Goal: Task Accomplishment & Management: Manage account settings

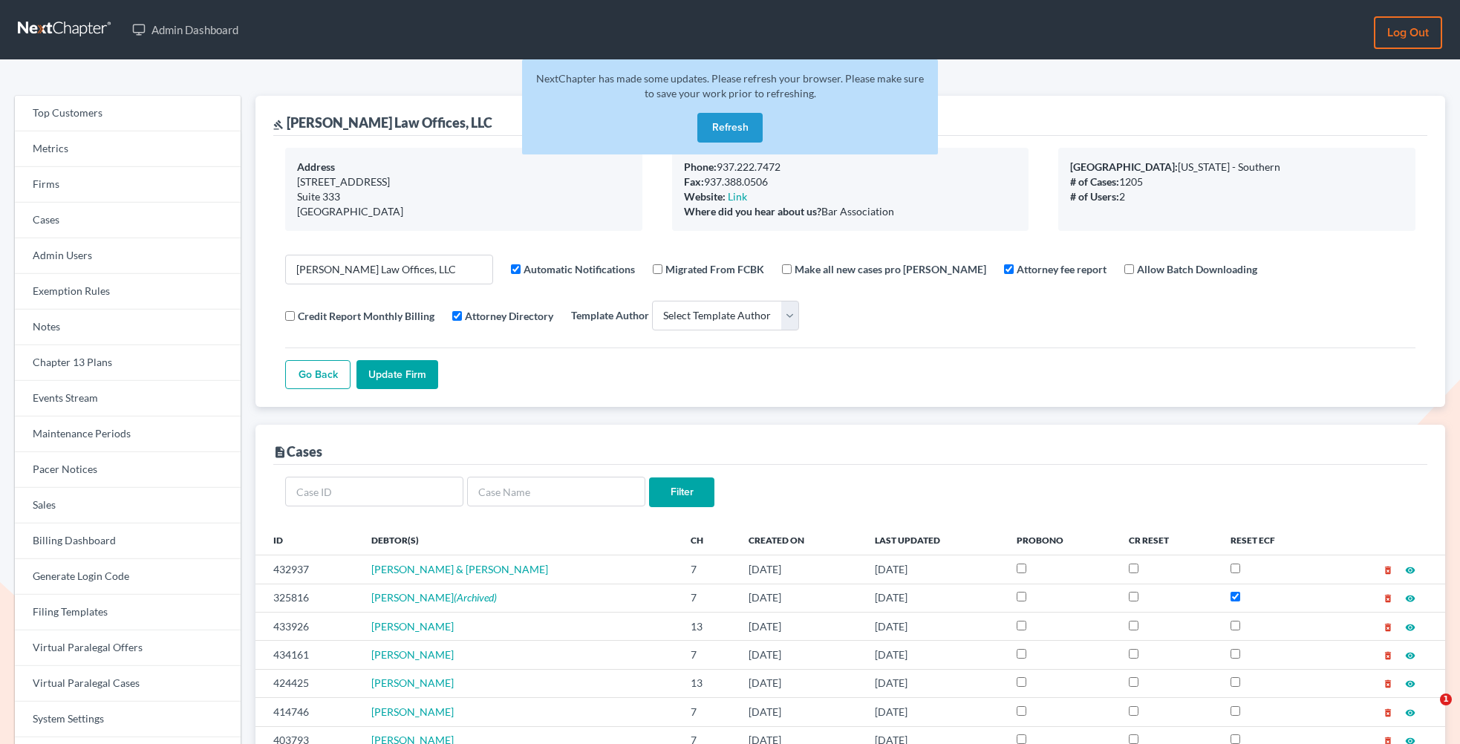
select select
click at [84, 192] on link "Firms" at bounding box center [128, 185] width 226 height 36
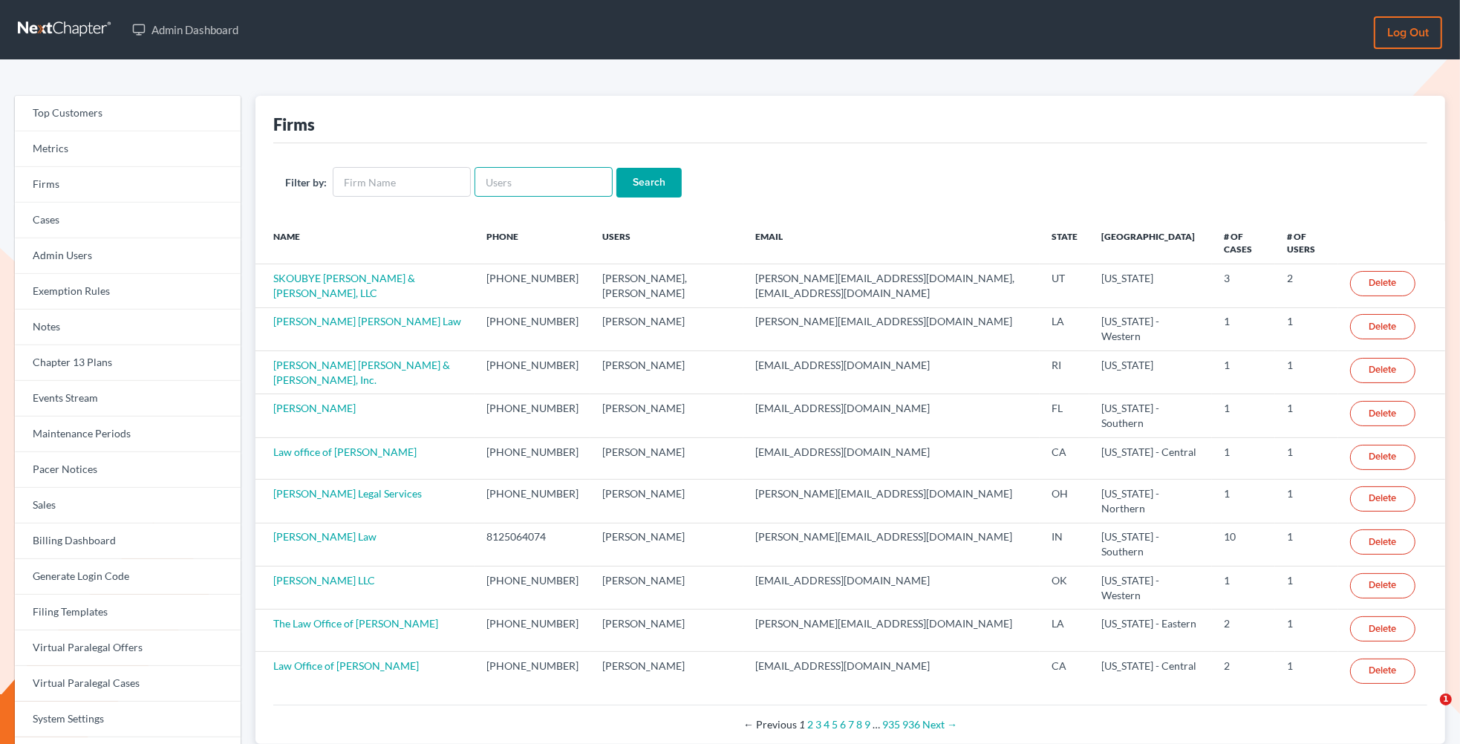
click at [561, 189] on input "text" at bounding box center [544, 182] width 138 height 30
paste input "[EMAIL_ADDRESS][DOMAIN_NAME]"
type input "[EMAIL_ADDRESS][DOMAIN_NAME]"
click at [616, 168] on input "Search" at bounding box center [648, 183] width 65 height 30
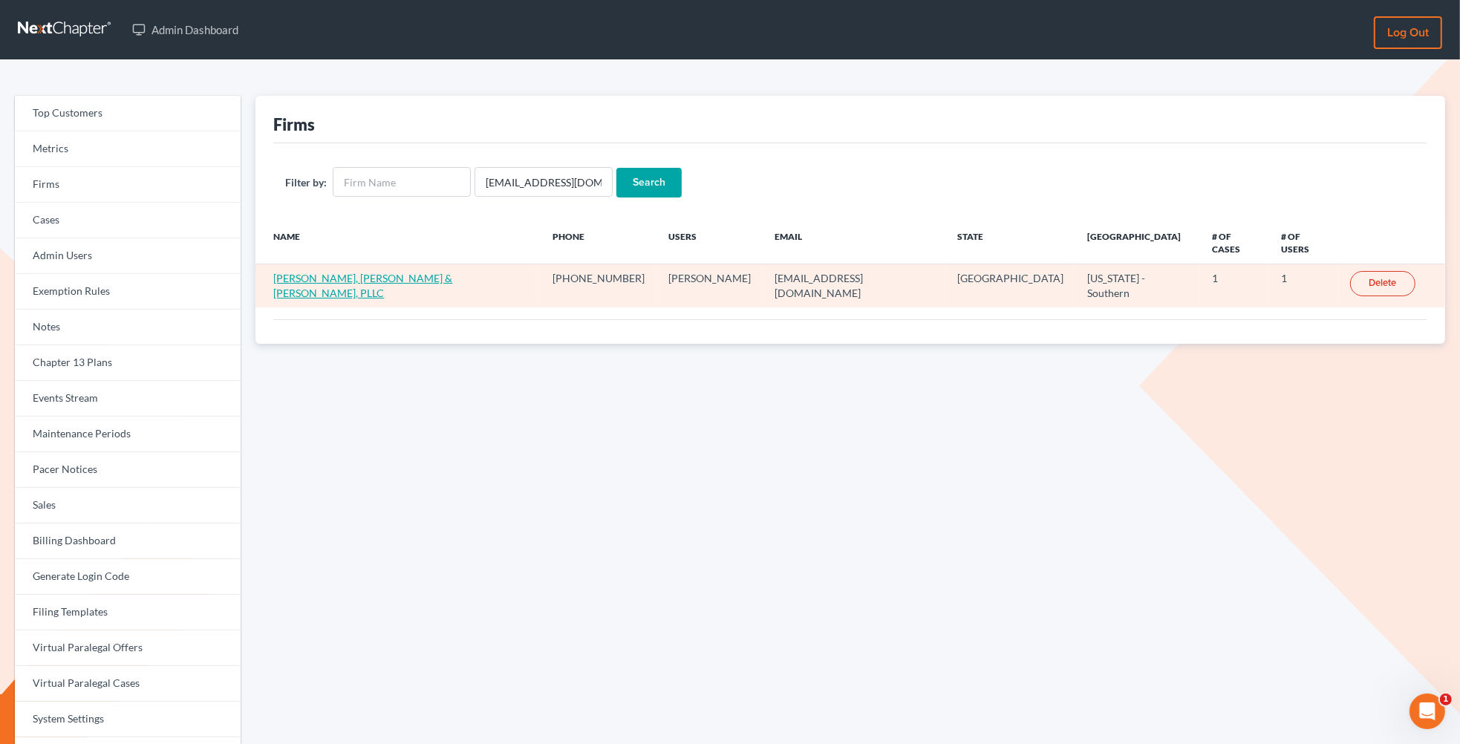
click at [357, 272] on link "Kearney, McWilliams & Davis, PLLC" at bounding box center [362, 285] width 179 height 27
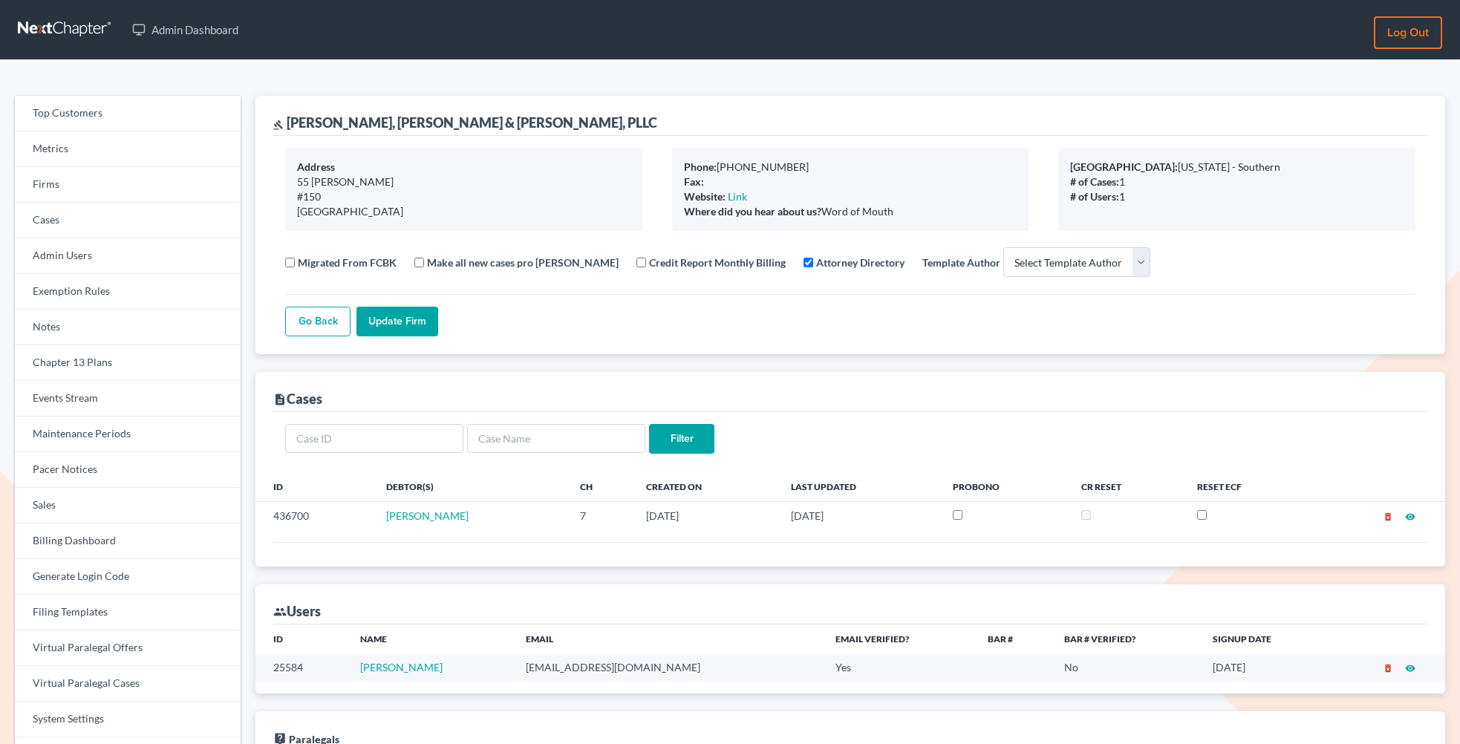
select select
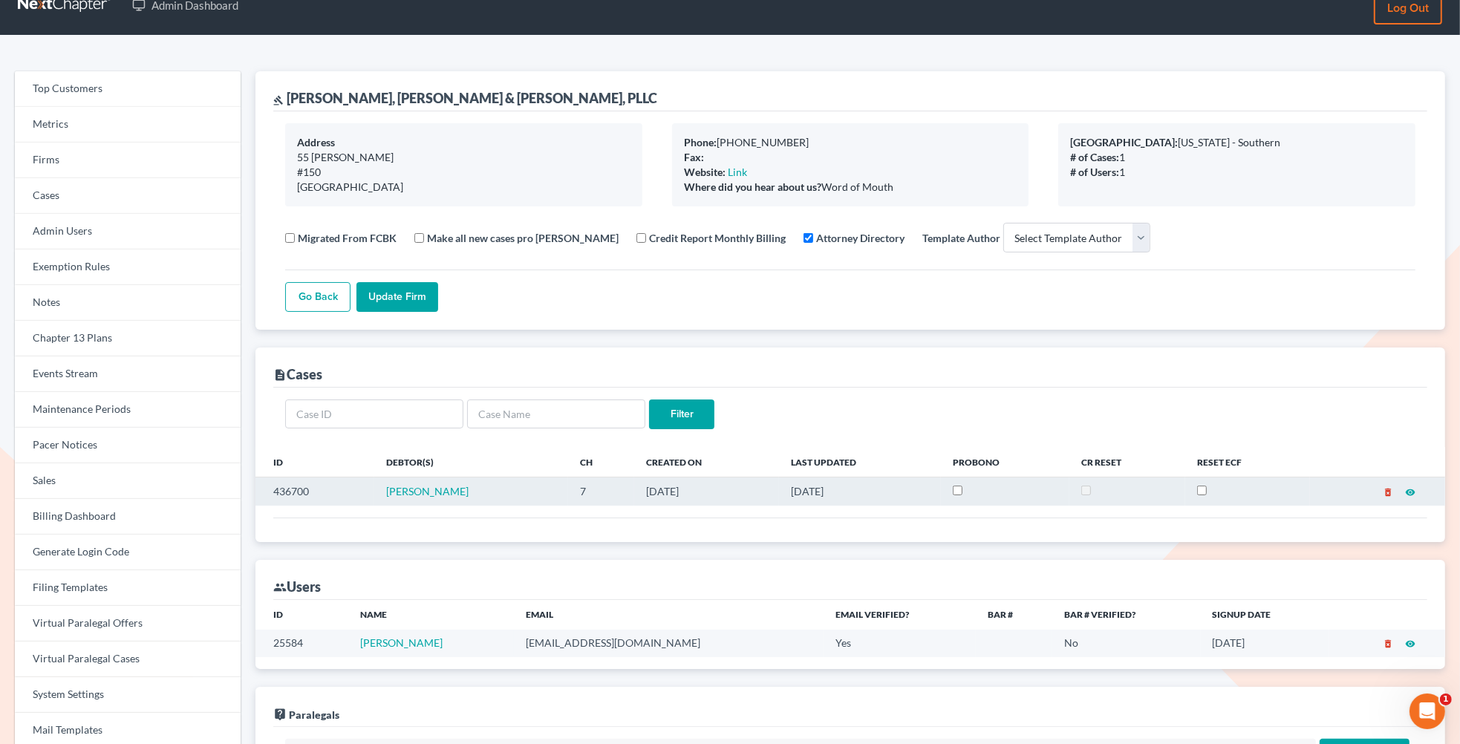
scroll to position [35, 0]
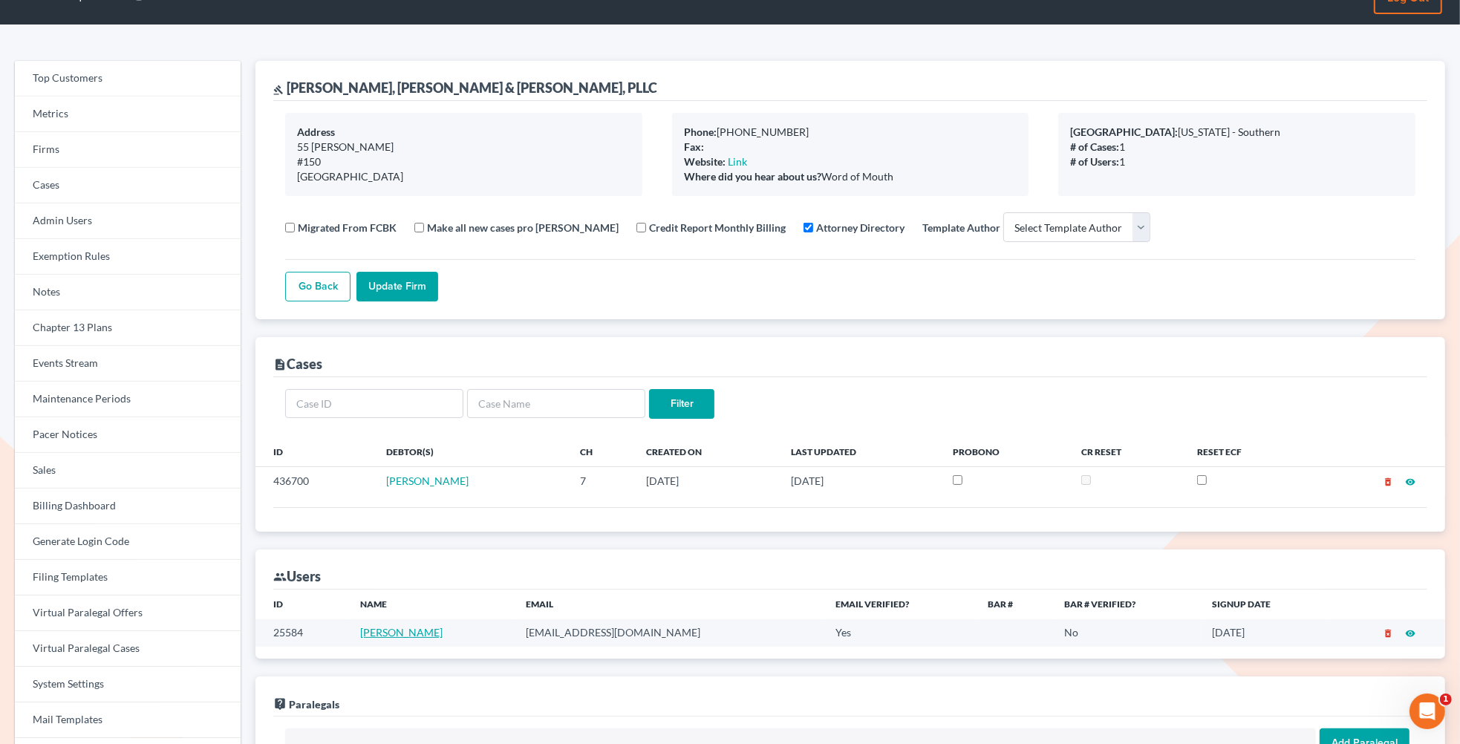
click at [425, 635] on link "Samantha Andrews" at bounding box center [401, 632] width 82 height 13
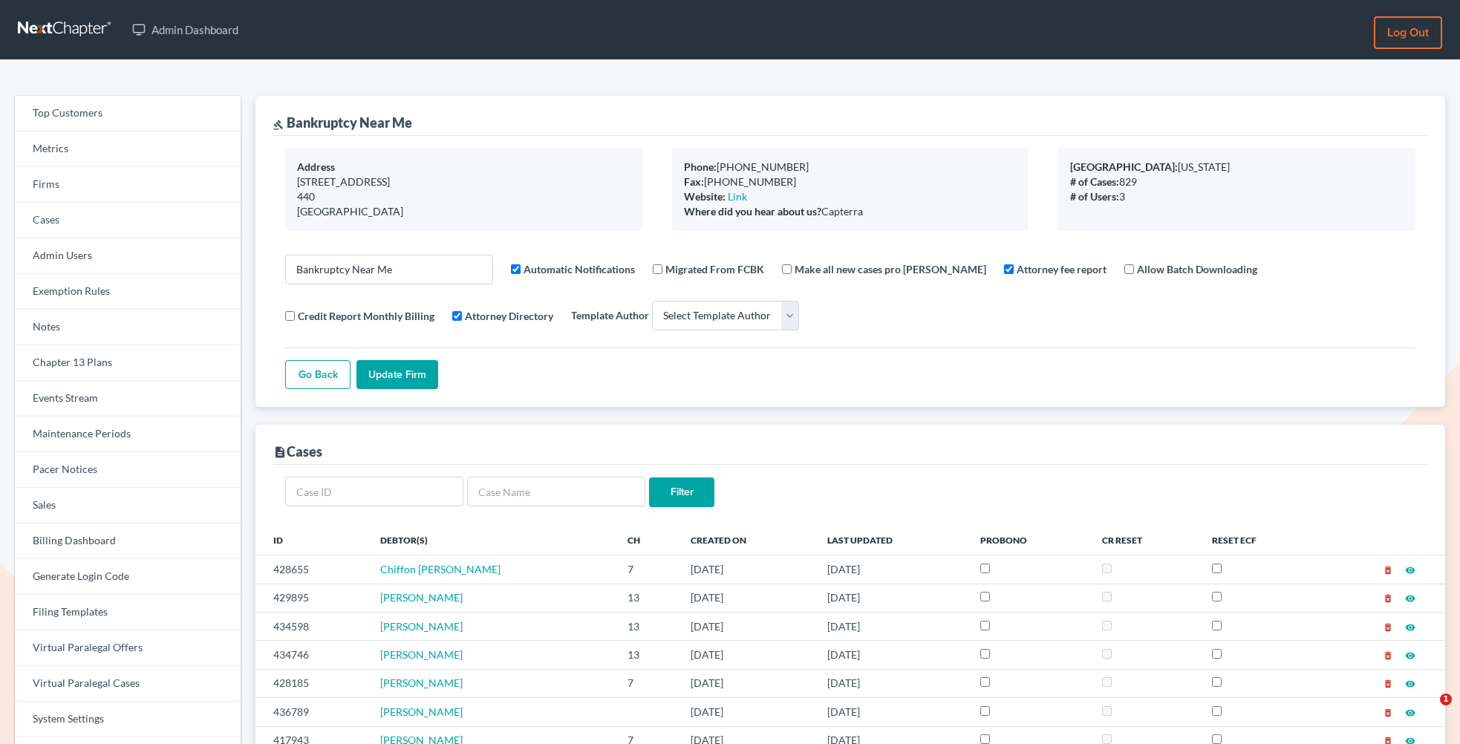
select select
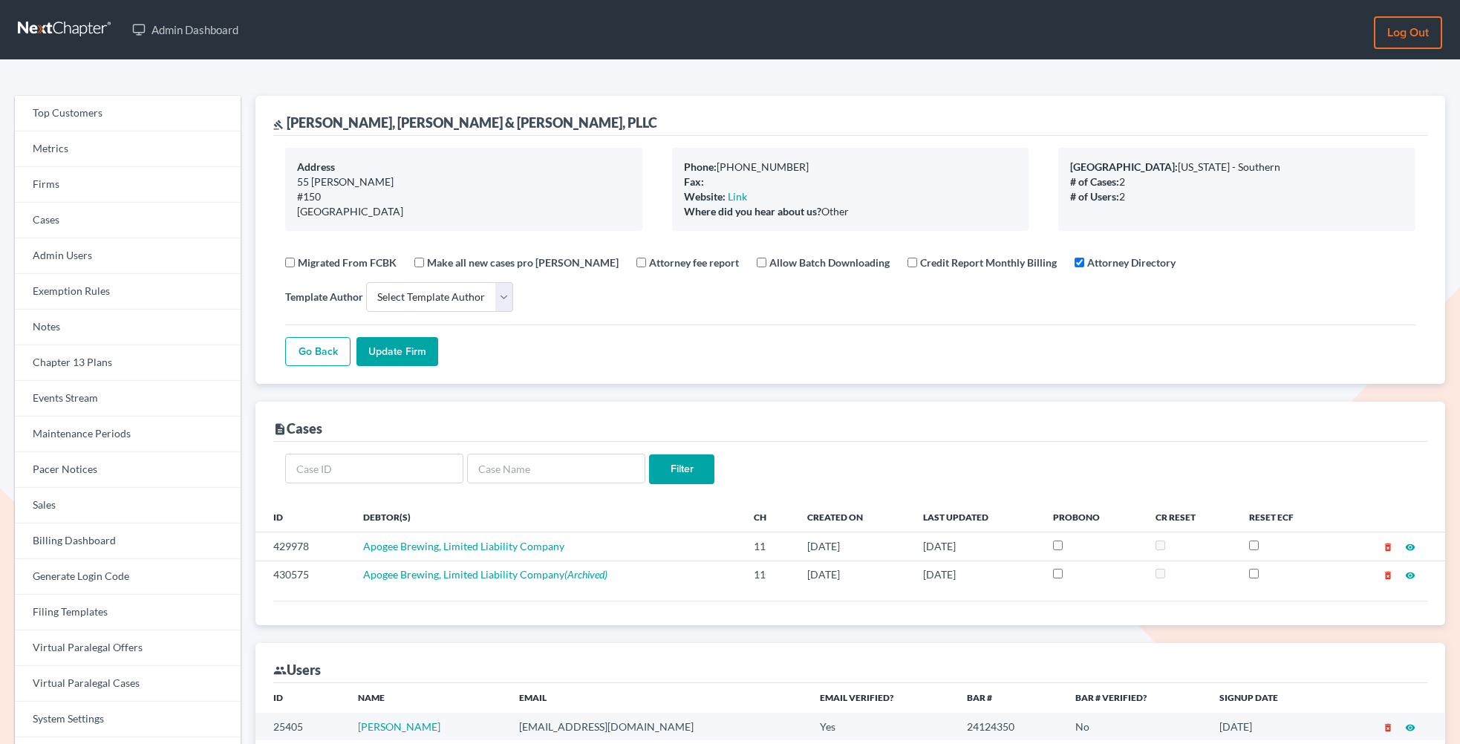
select select
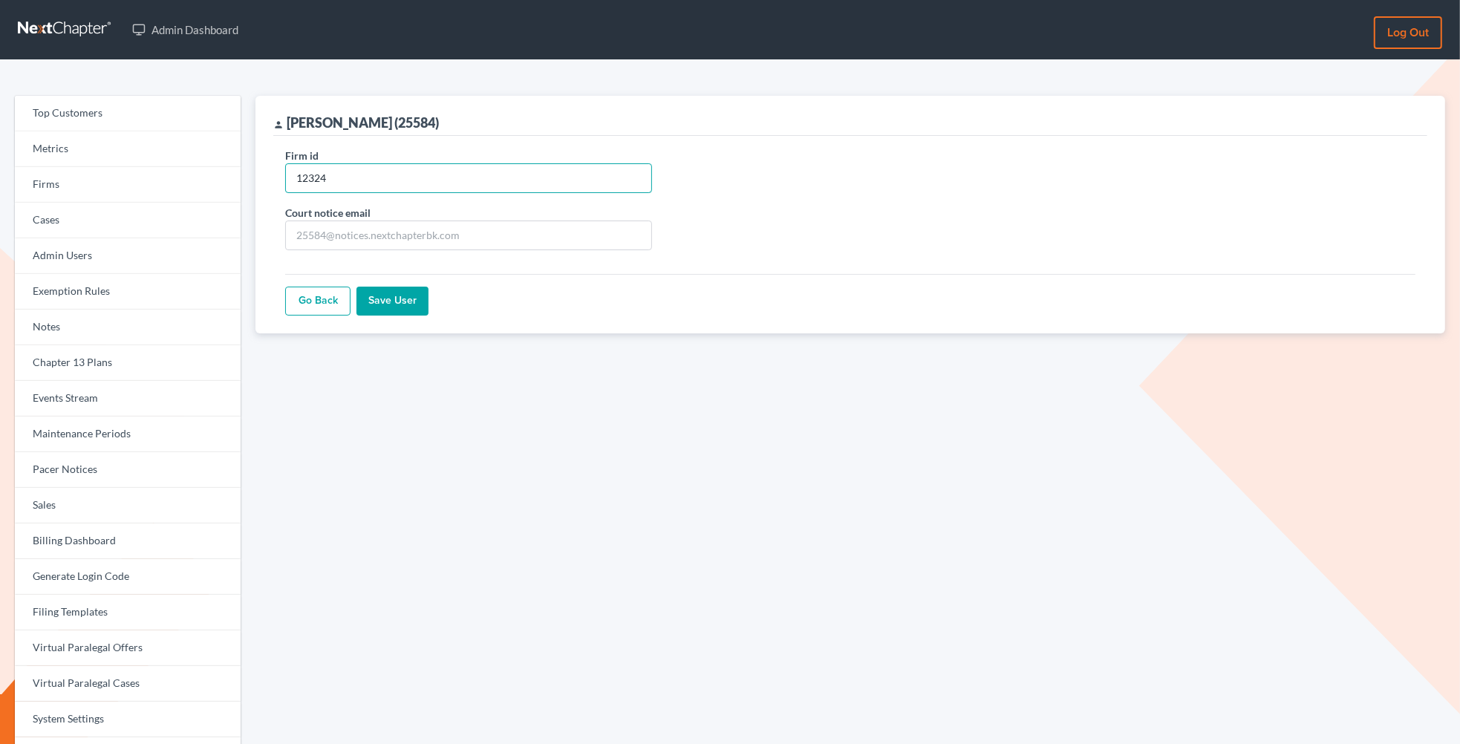
click at [344, 180] on input "12324" at bounding box center [468, 178] width 367 height 30
paste input "225"
type input "12225"
click at [391, 300] on input "Save User" at bounding box center [393, 302] width 72 height 30
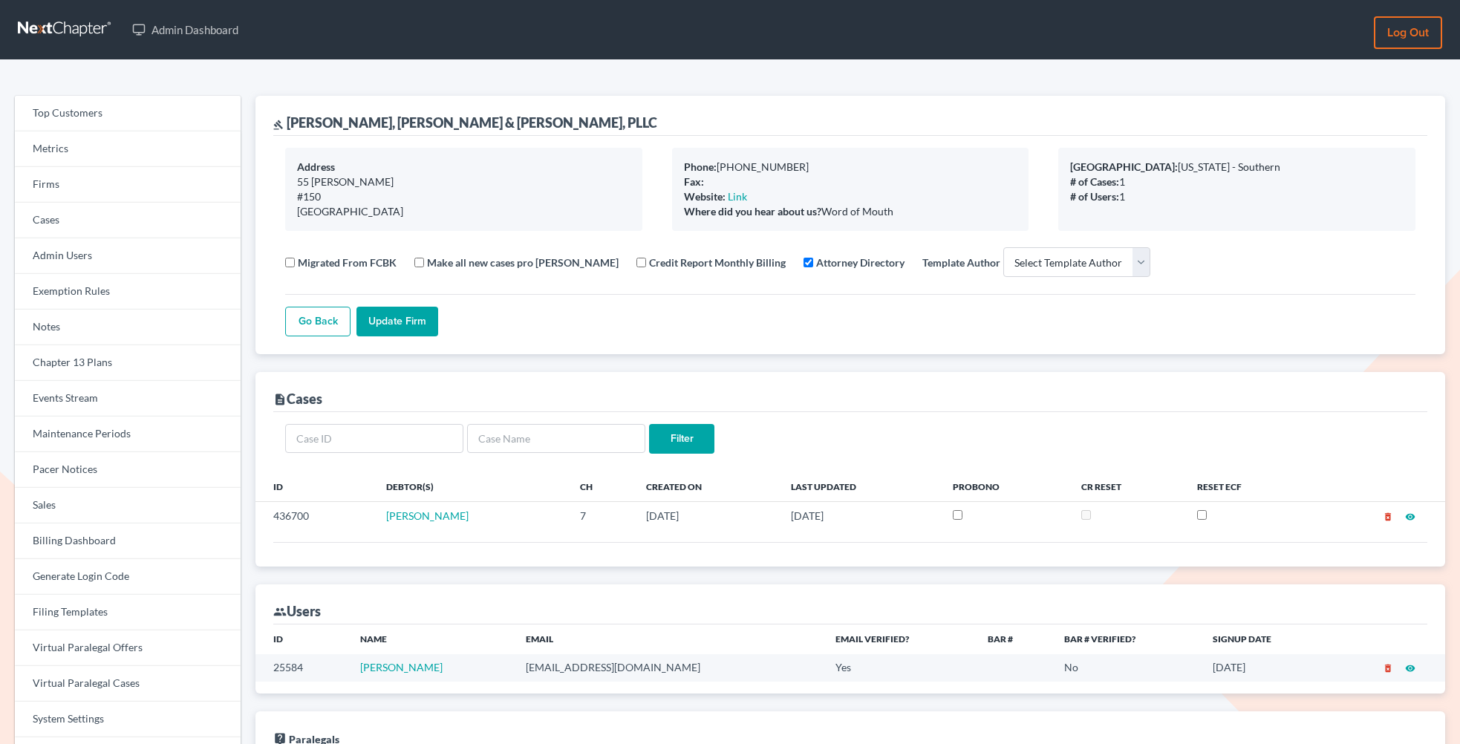
select select
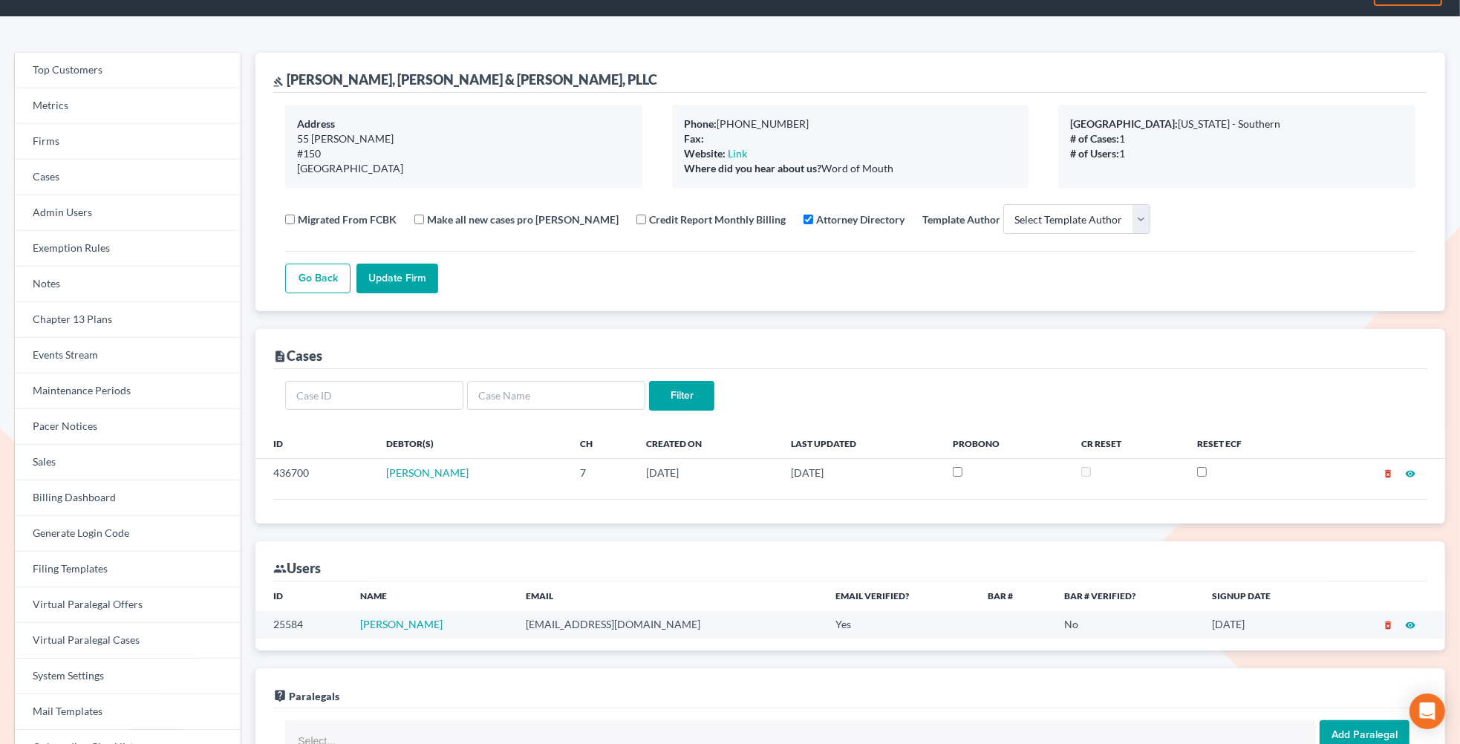
scroll to position [35, 0]
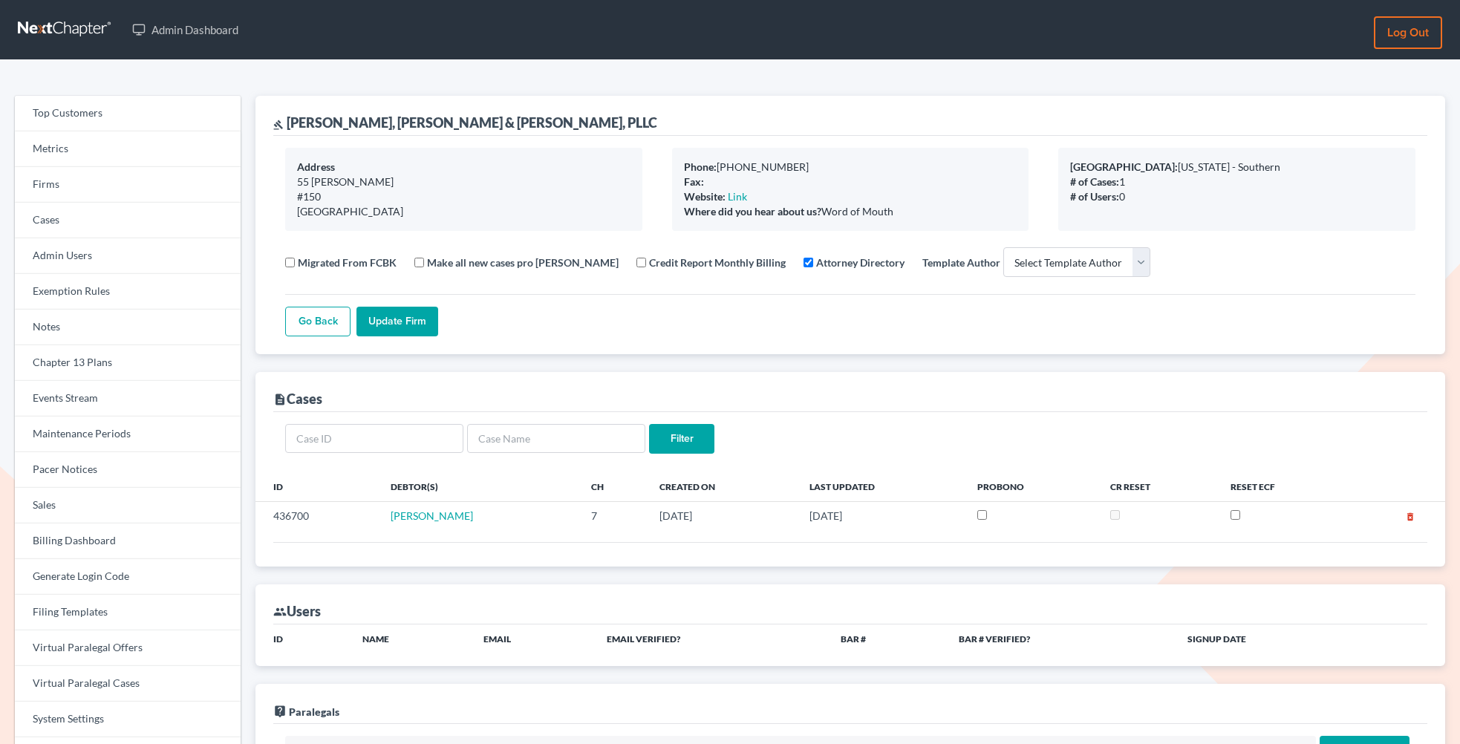
select select
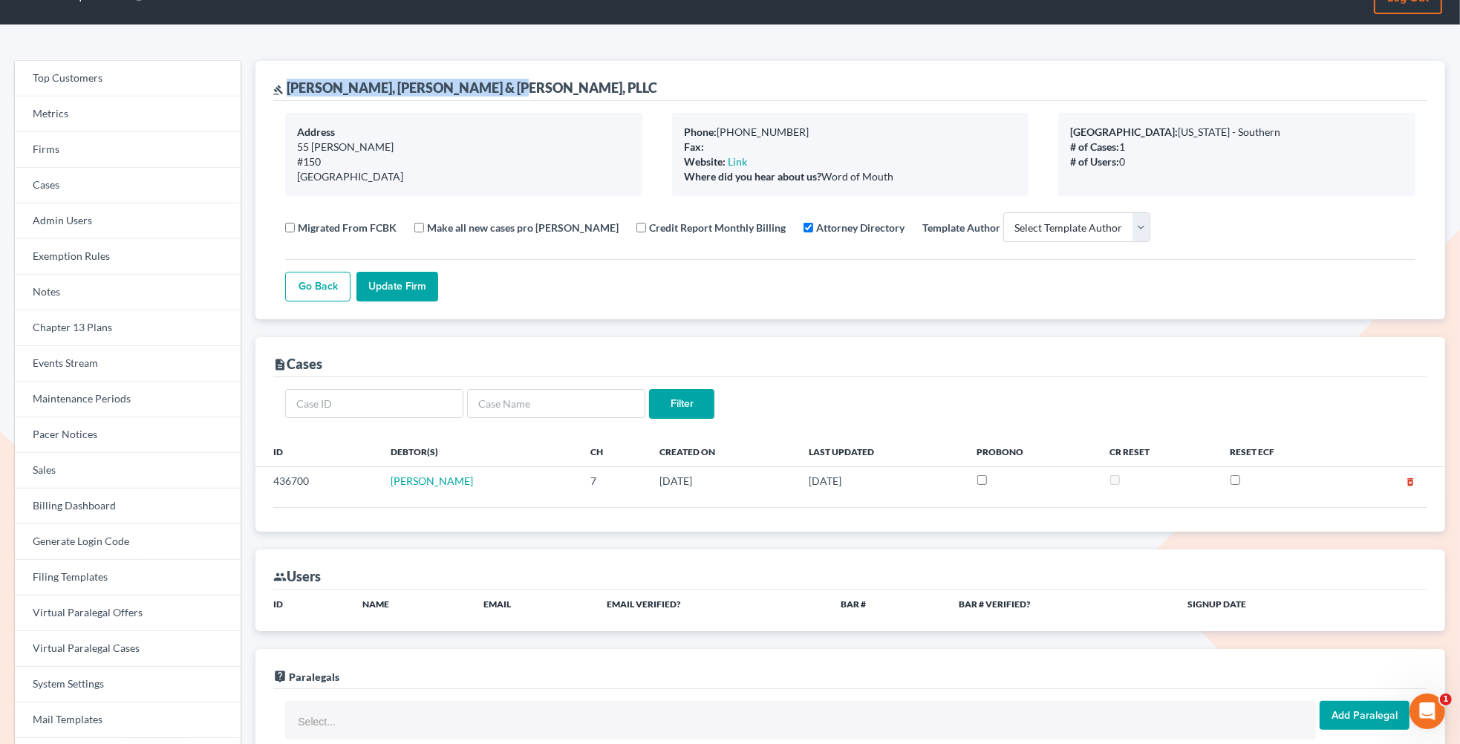
drag, startPoint x: 530, startPoint y: 85, endPoint x: 288, endPoint y: 91, distance: 241.4
click at [288, 91] on div "gavel Kearney, McWilliams & Davis, PLLC" at bounding box center [850, 81] width 1154 height 40
copy div "[PERSON_NAME], [PERSON_NAME] & [PERSON_NAME], PLLC"
click at [69, 154] on link "Firms" at bounding box center [128, 150] width 226 height 36
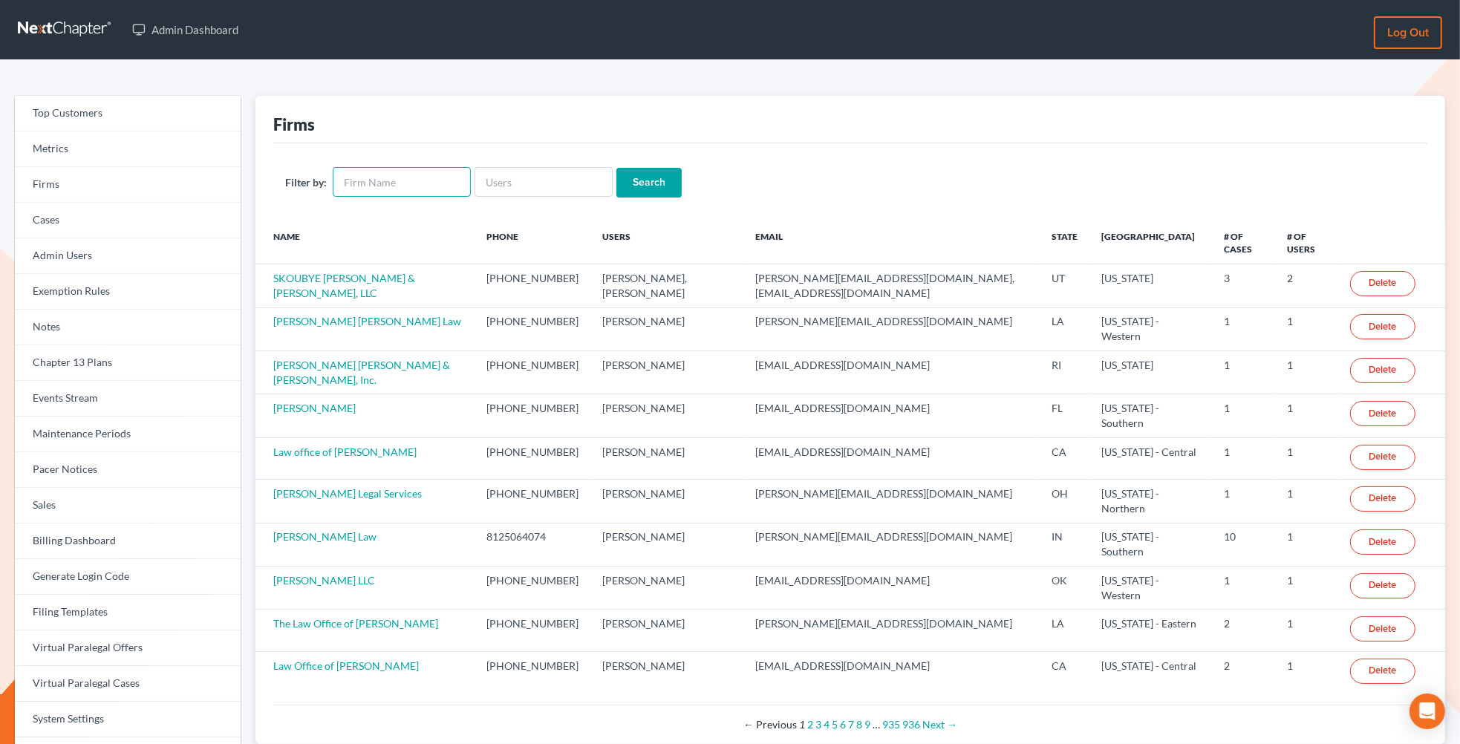
click at [408, 174] on input "text" at bounding box center [402, 182] width 138 height 30
paste input "[PERSON_NAME], [PERSON_NAME] & [PERSON_NAME], PLLC"
type input "[PERSON_NAME], [PERSON_NAME] & [PERSON_NAME], PLLC"
click at [616, 168] on input "Search" at bounding box center [648, 183] width 65 height 30
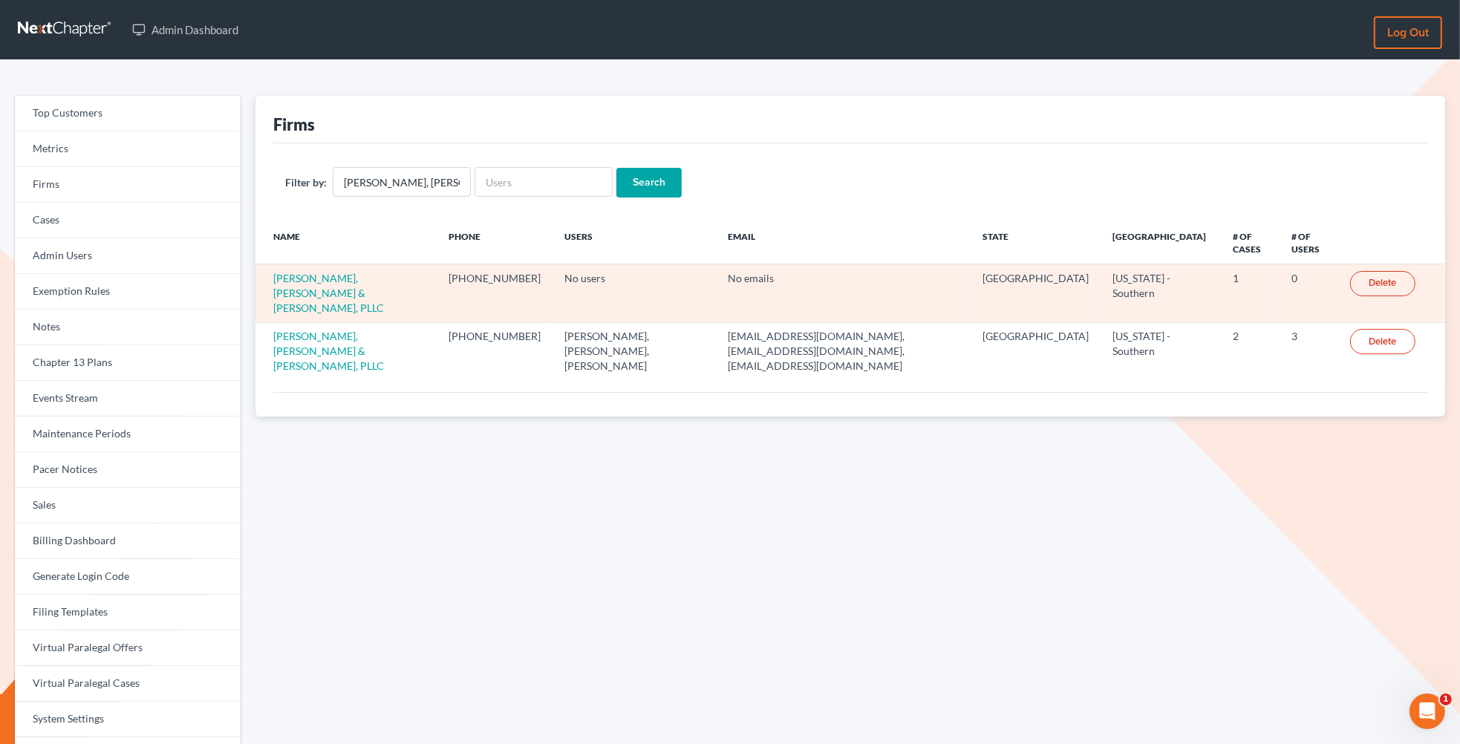
click at [1371, 273] on link "Delete" at bounding box center [1382, 283] width 65 height 25
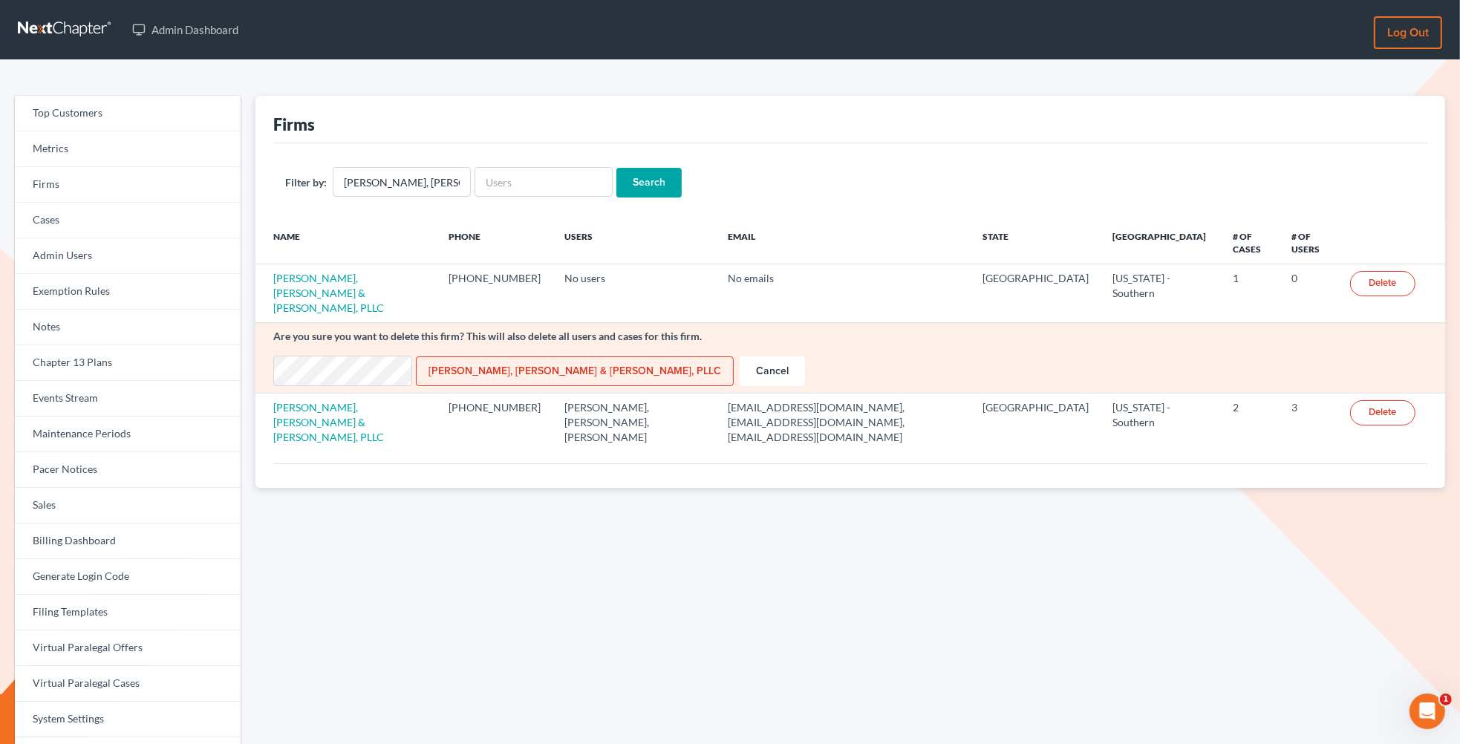
click at [498, 357] on input "[PERSON_NAME], [PERSON_NAME] & [PERSON_NAME], PLLC" at bounding box center [575, 372] width 318 height 30
type input "Deleting..."
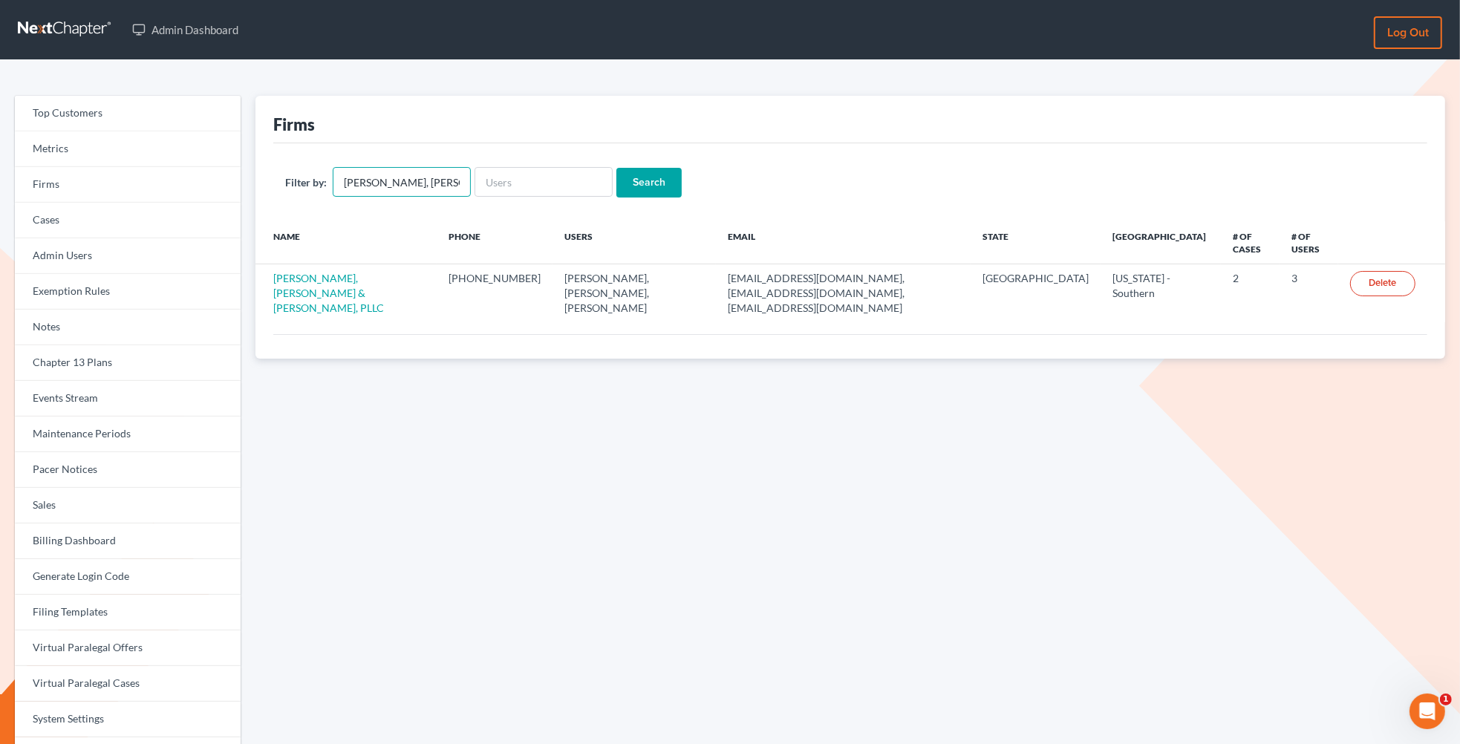
click at [388, 185] on input "Kearney, McWilliams & Davis, PLLC" at bounding box center [402, 182] width 138 height 30
click at [557, 174] on input "text" at bounding box center [544, 182] width 138 height 30
paste input "[EMAIL_ADDRESS][DOMAIN_NAME]"
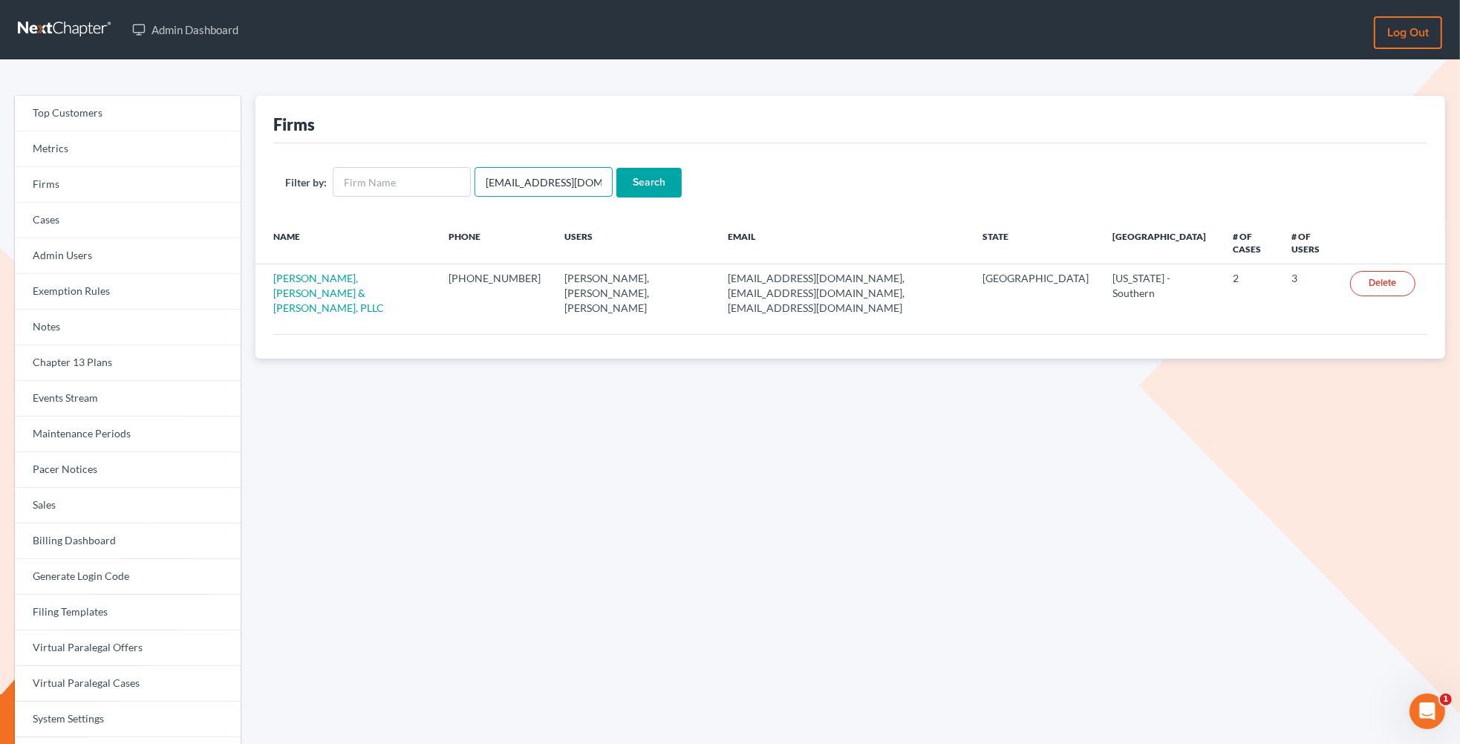
type input "[EMAIL_ADDRESS][DOMAIN_NAME]"
click at [616, 168] on input "Search" at bounding box center [648, 183] width 65 height 30
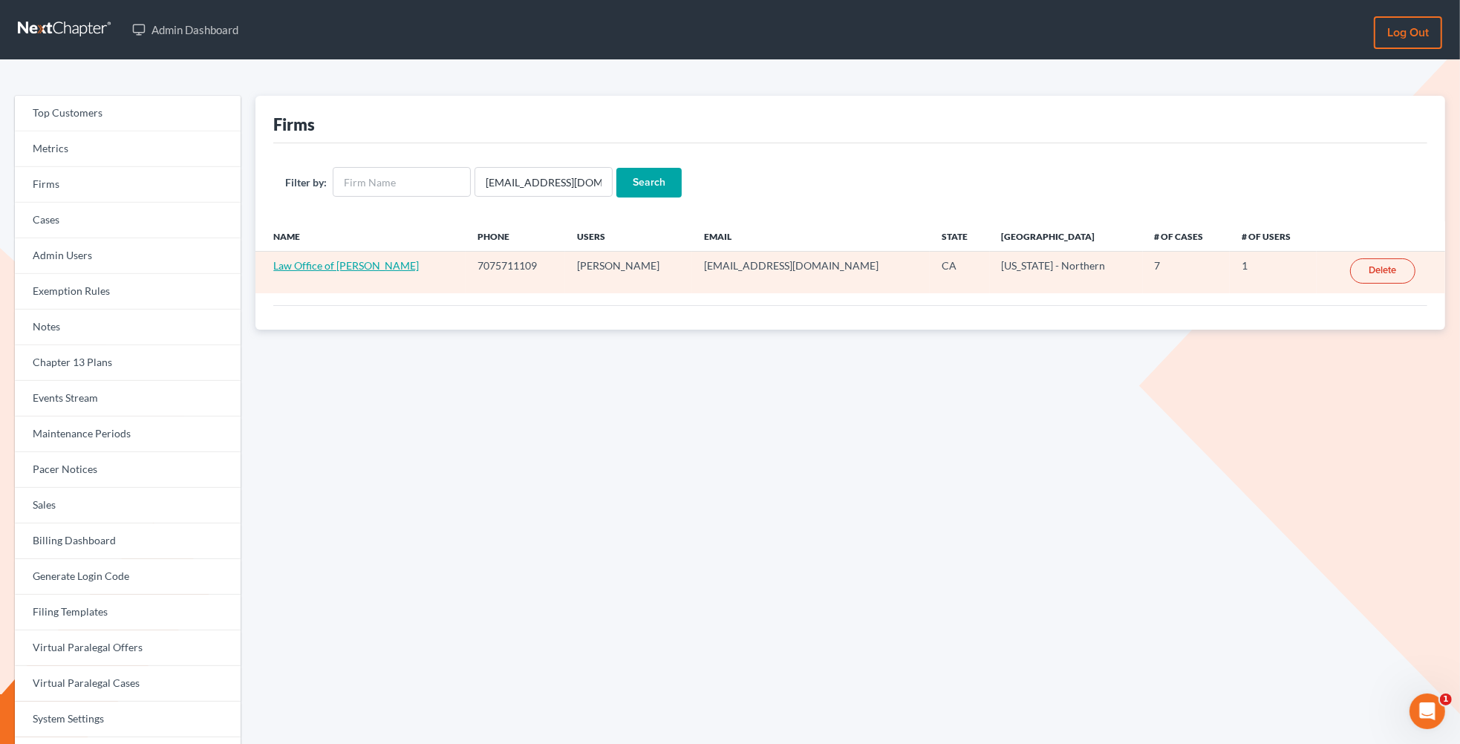
click at [351, 267] on link "Law Office of [PERSON_NAME]" at bounding box center [346, 265] width 146 height 13
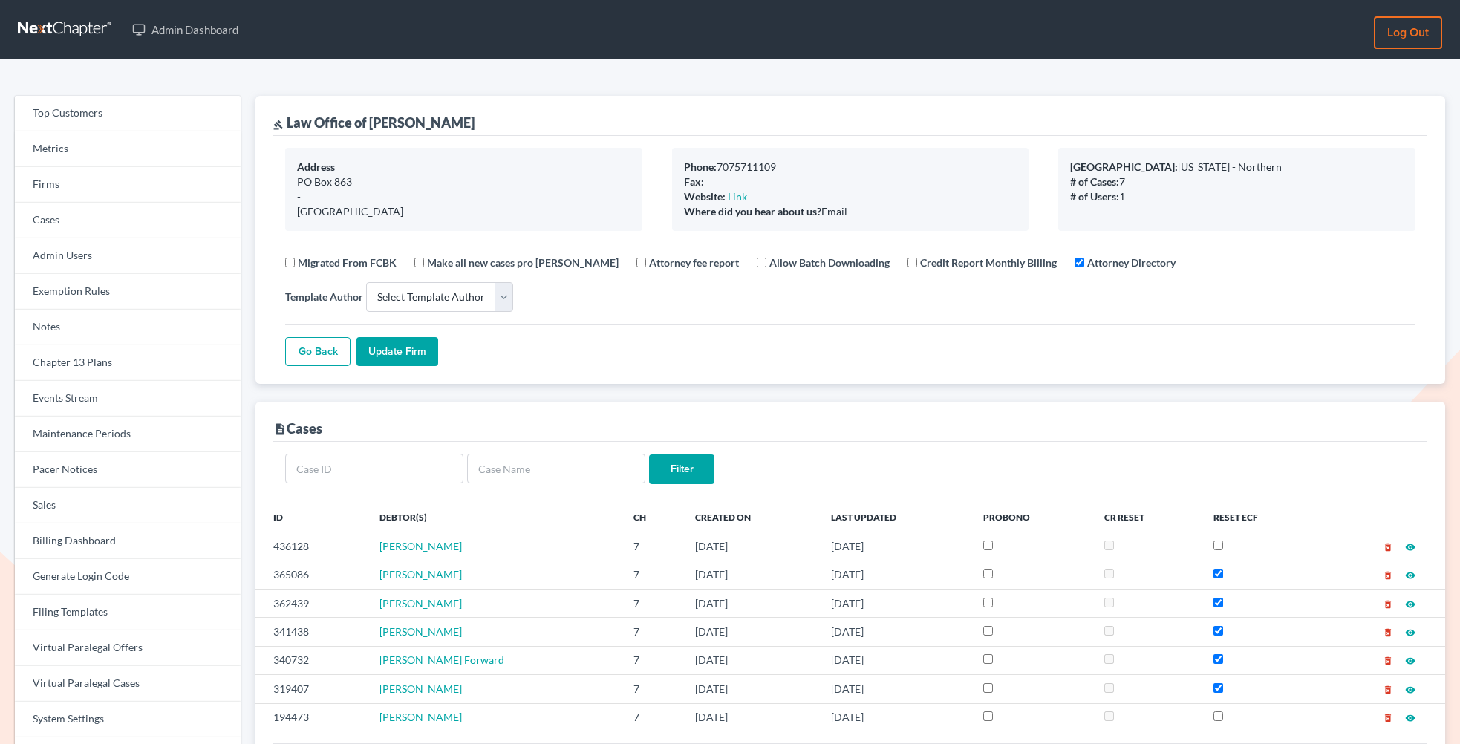
select select
